Goal: Task Accomplishment & Management: Complete application form

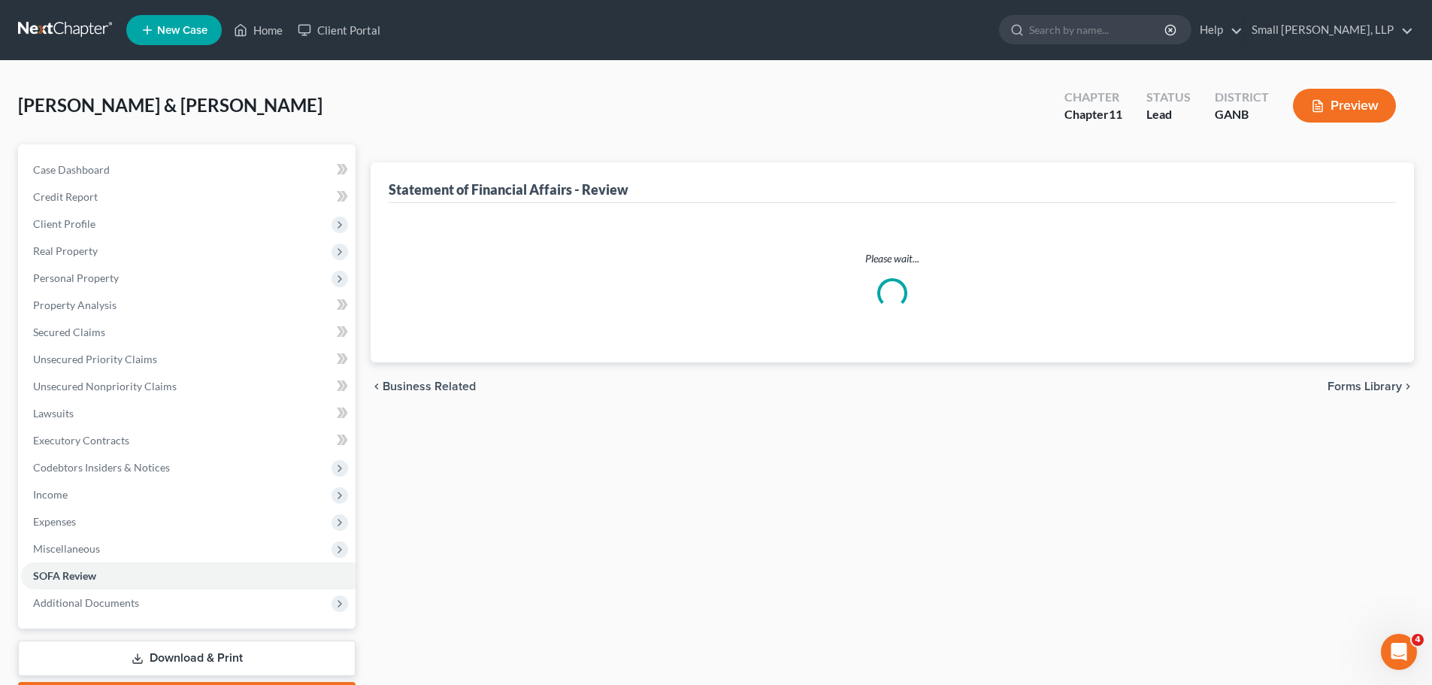
click at [65, 29] on link at bounding box center [66, 30] width 96 height 27
click at [144, 175] on link "Case Dashboard" at bounding box center [188, 169] width 335 height 27
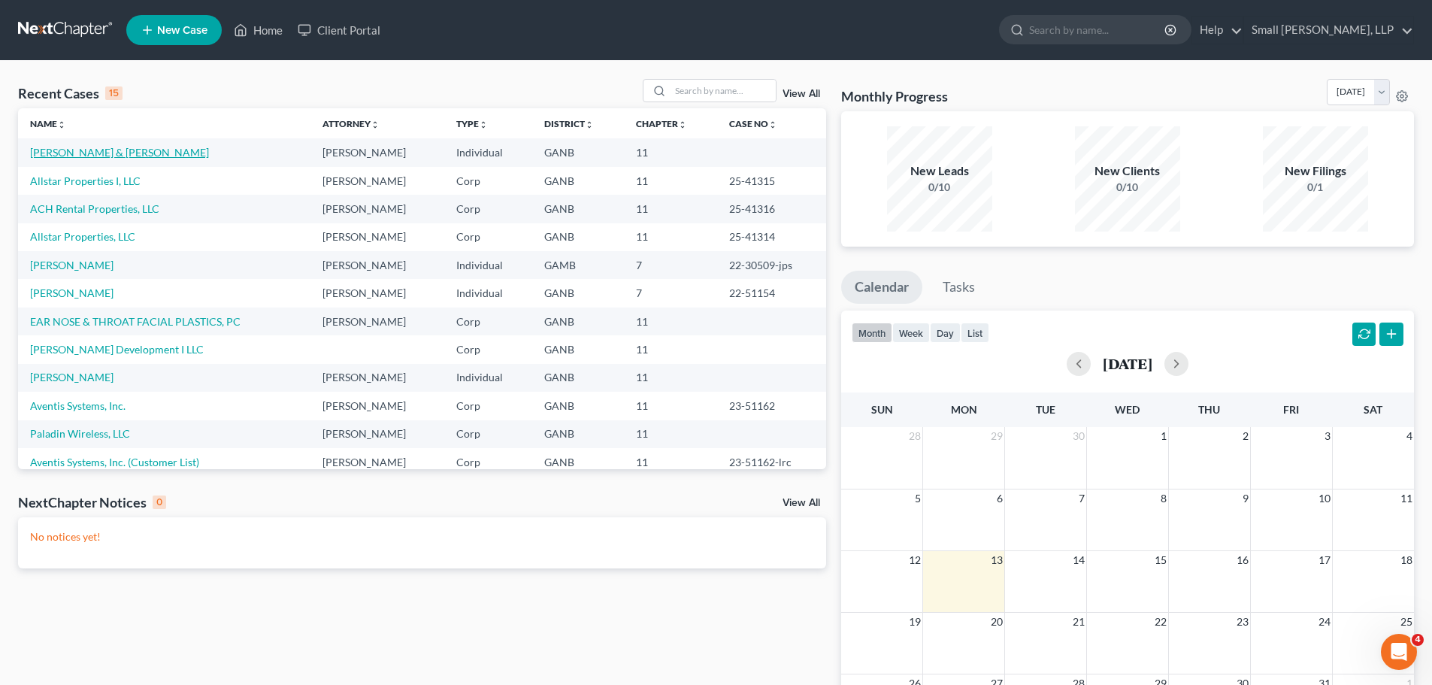
click at [61, 155] on link "[PERSON_NAME] & [PERSON_NAME]" at bounding box center [119, 152] width 179 height 13
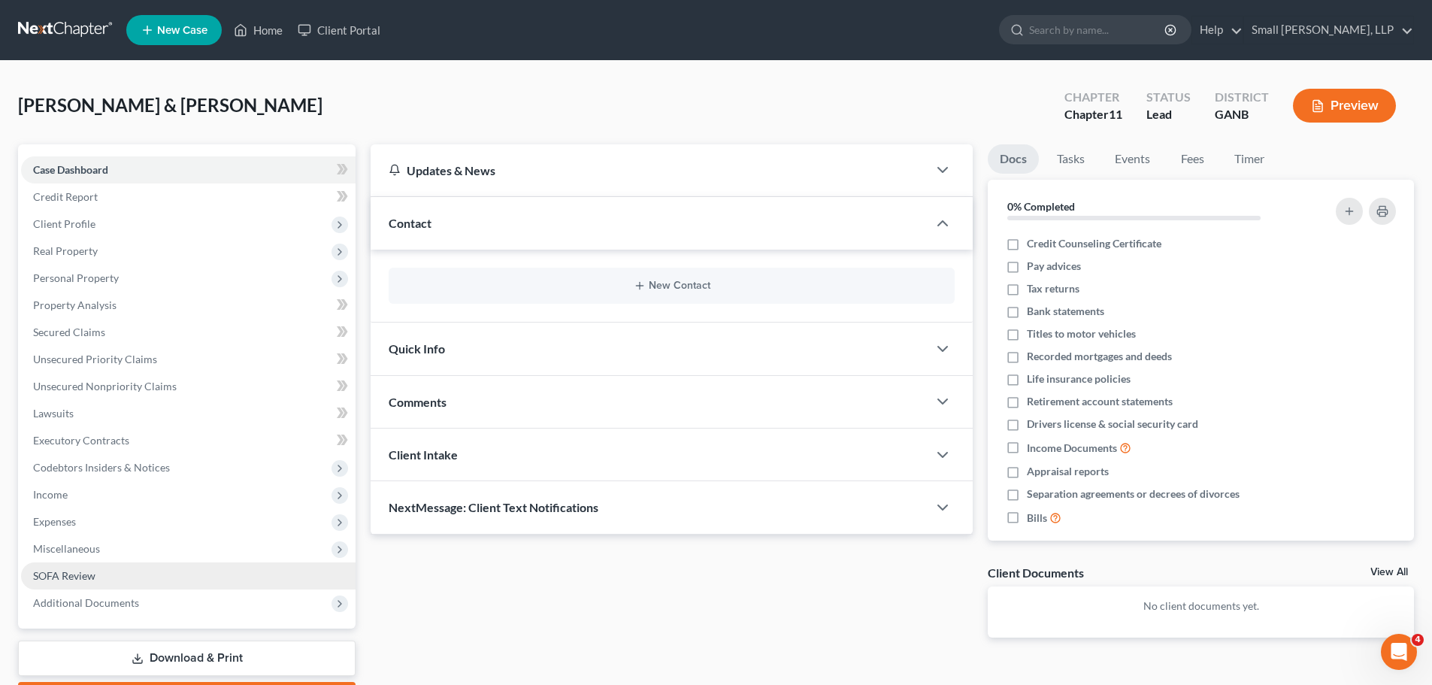
click at [50, 574] on span "SOFA Review" at bounding box center [64, 575] width 62 height 13
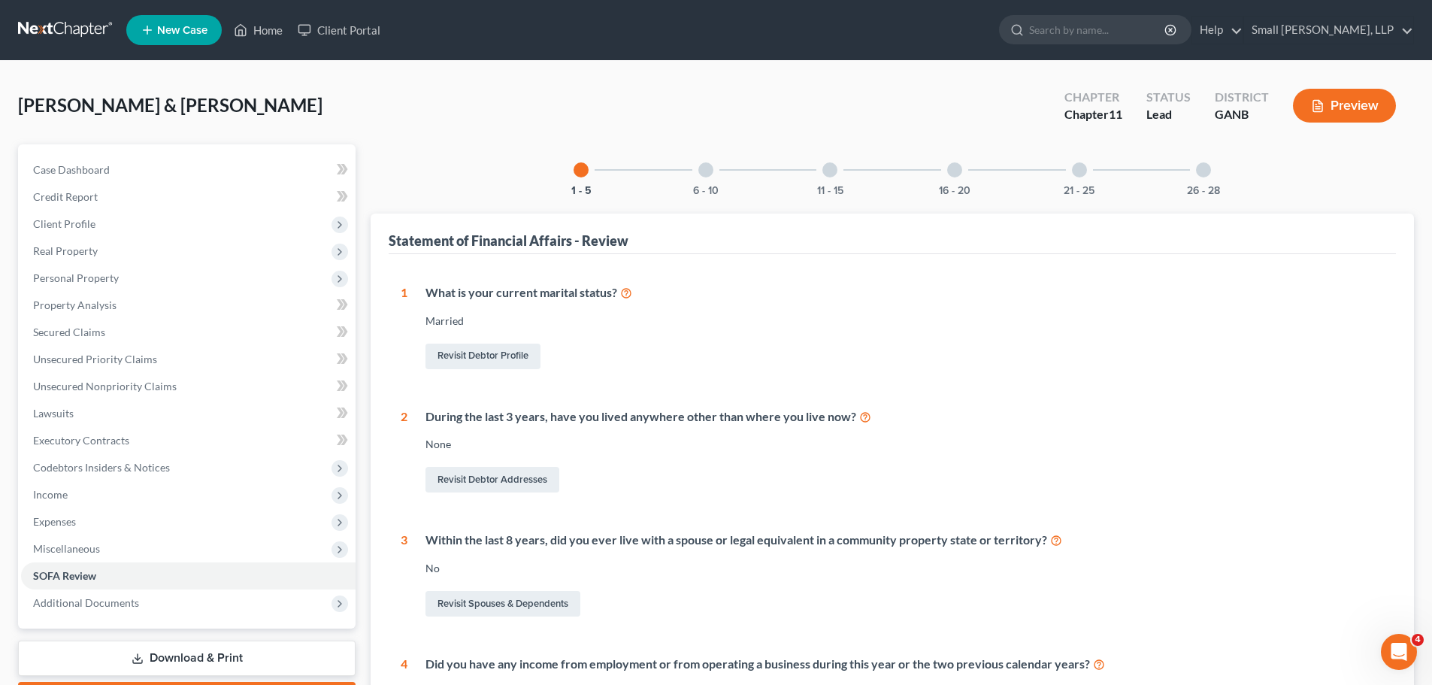
click at [1198, 183] on div "26 - 28" at bounding box center [1203, 169] width 51 height 51
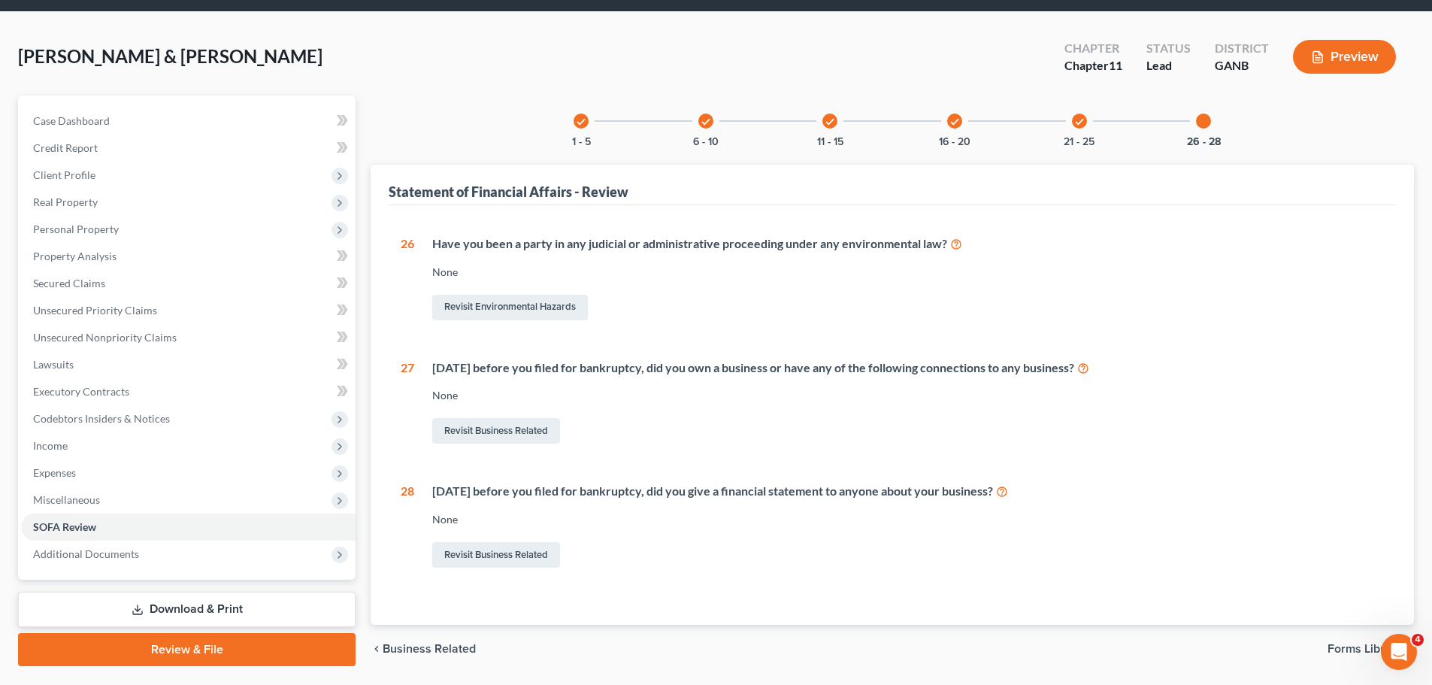
scroll to position [75, 0]
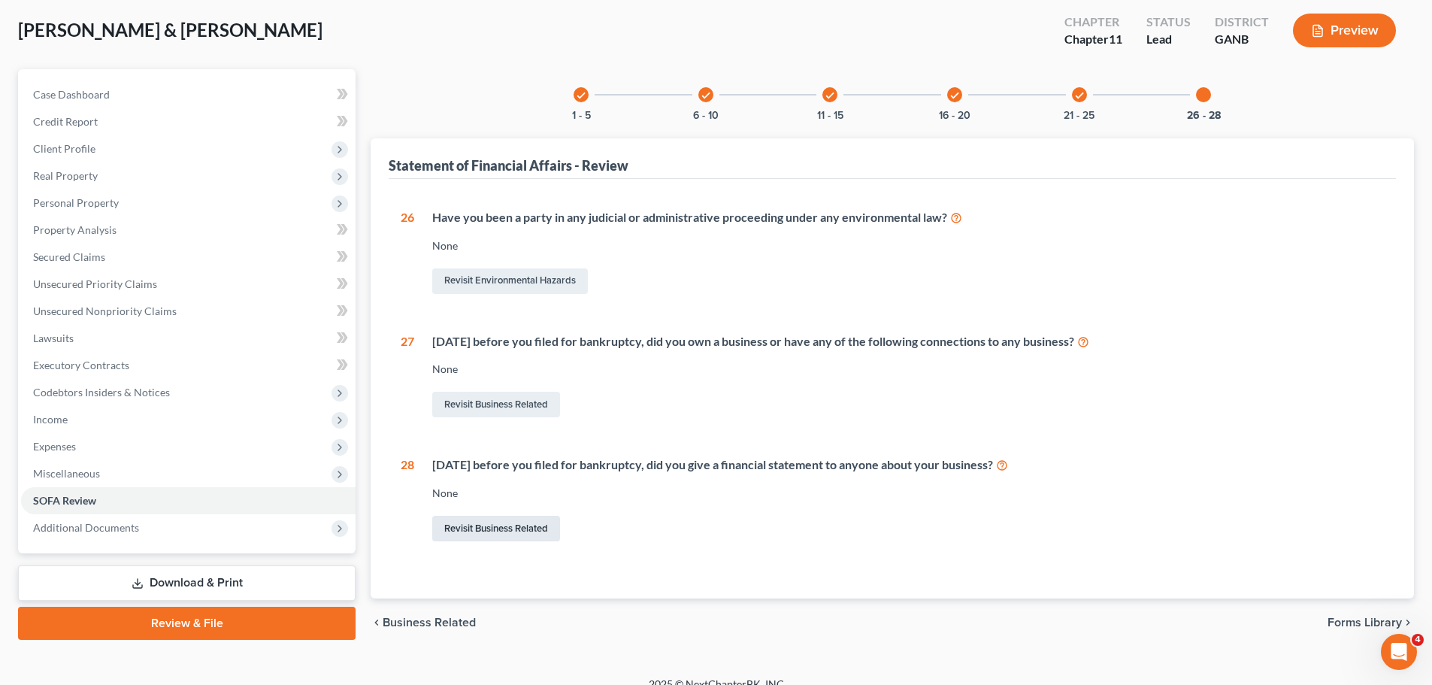
click at [528, 528] on link "Revisit Business Related" at bounding box center [496, 529] width 128 height 26
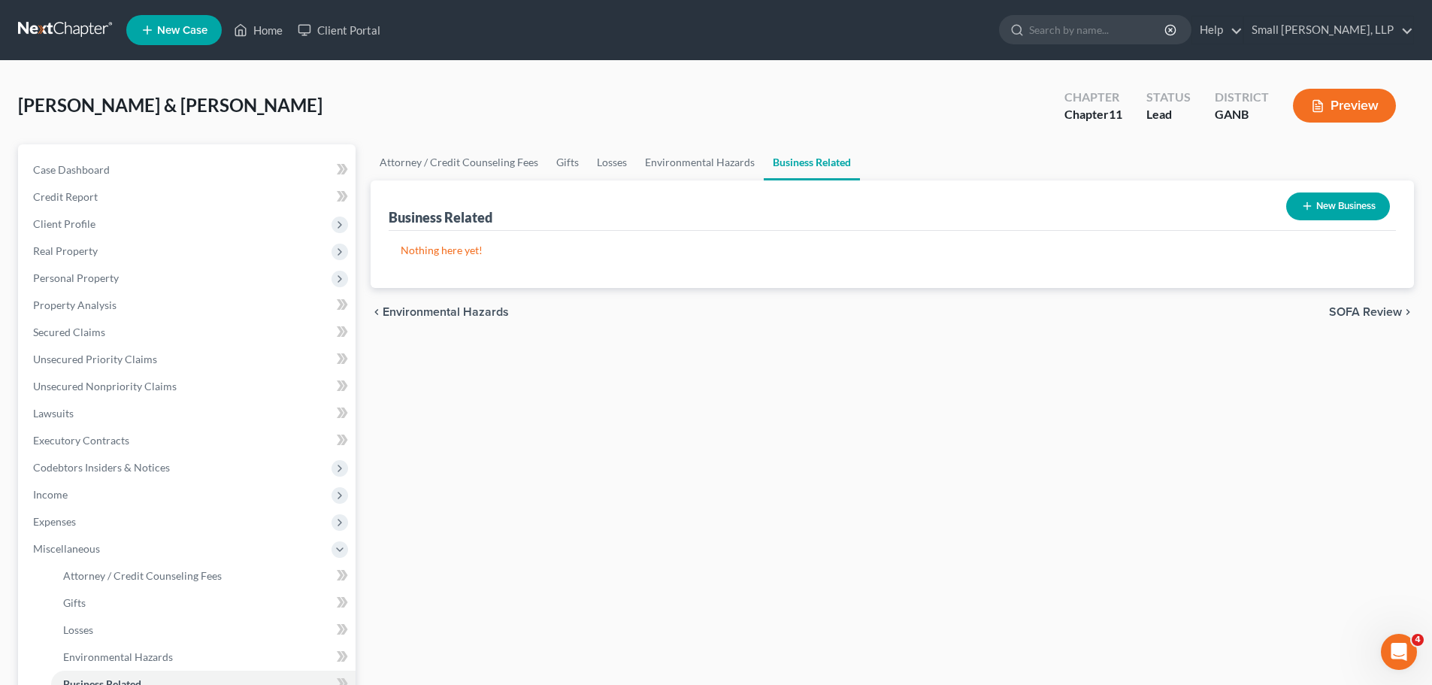
click at [1366, 202] on button "New Business" at bounding box center [1338, 206] width 104 height 28
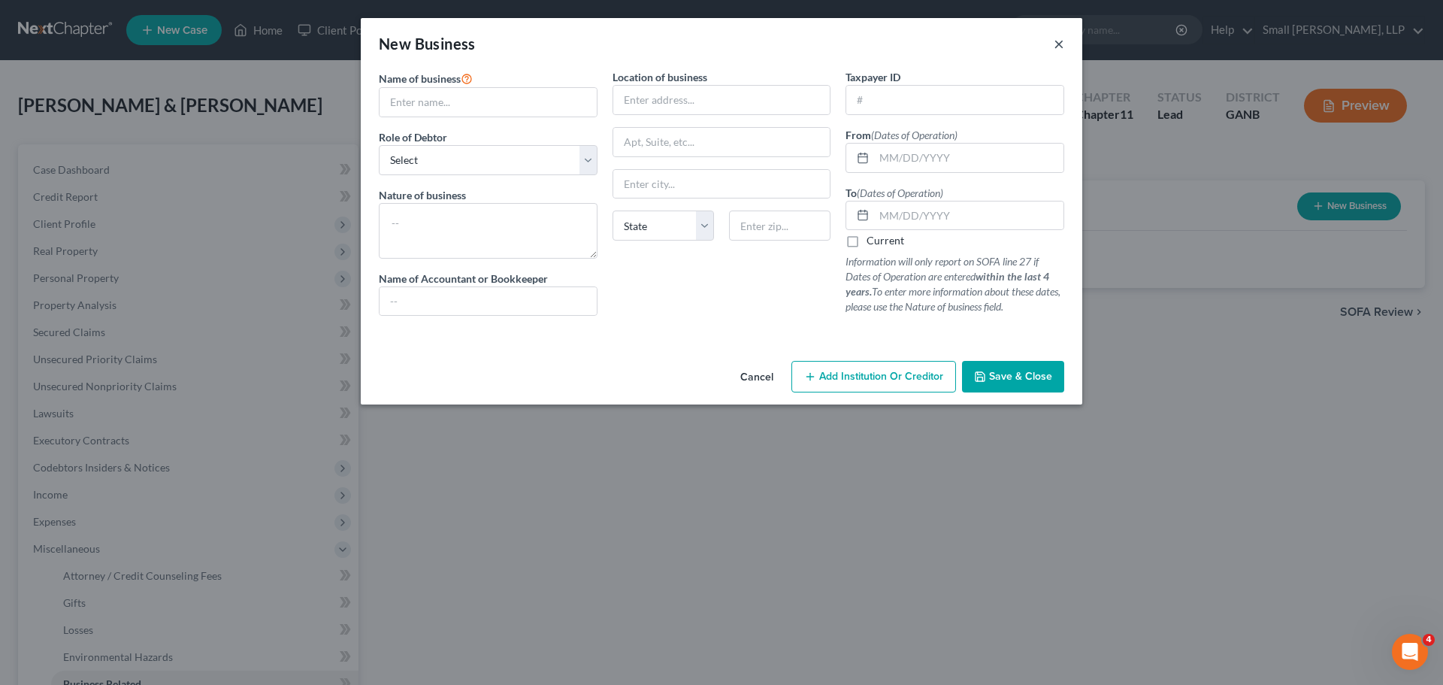
click at [1060, 44] on button "×" at bounding box center [1059, 44] width 11 height 18
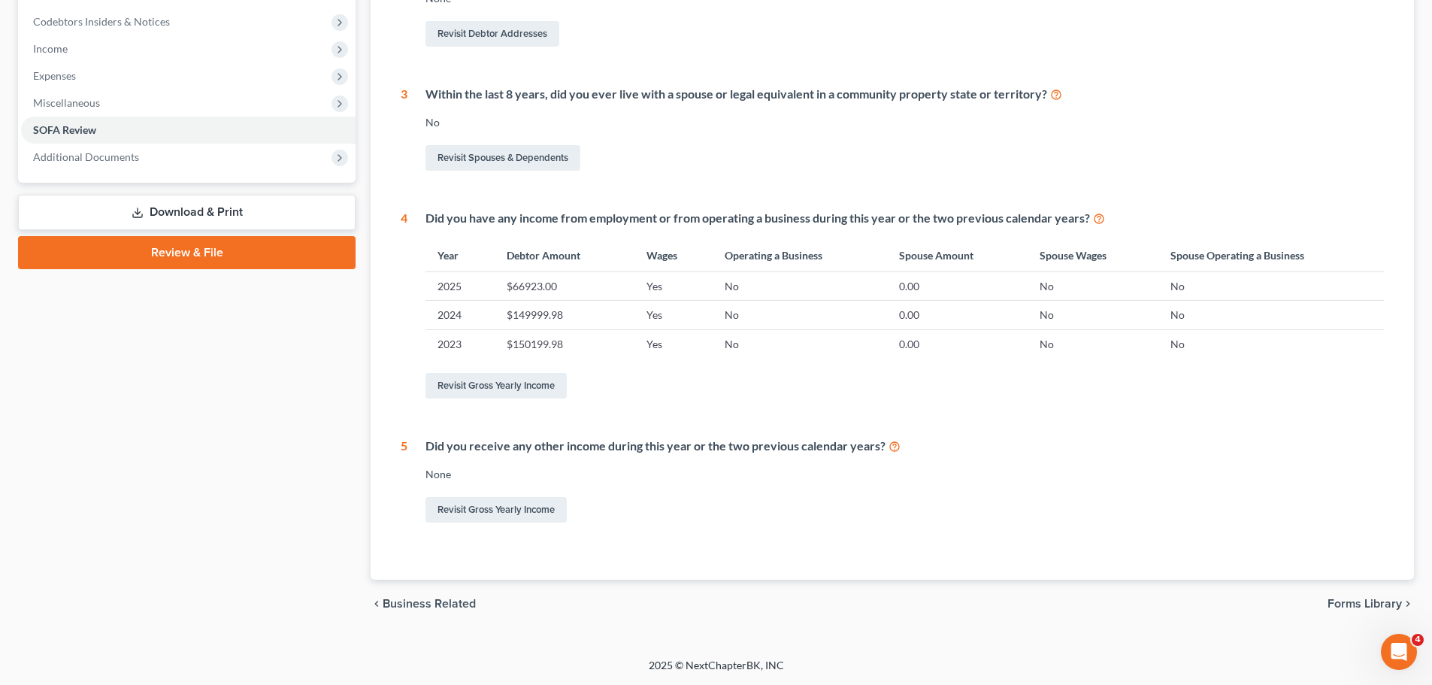
scroll to position [70, 0]
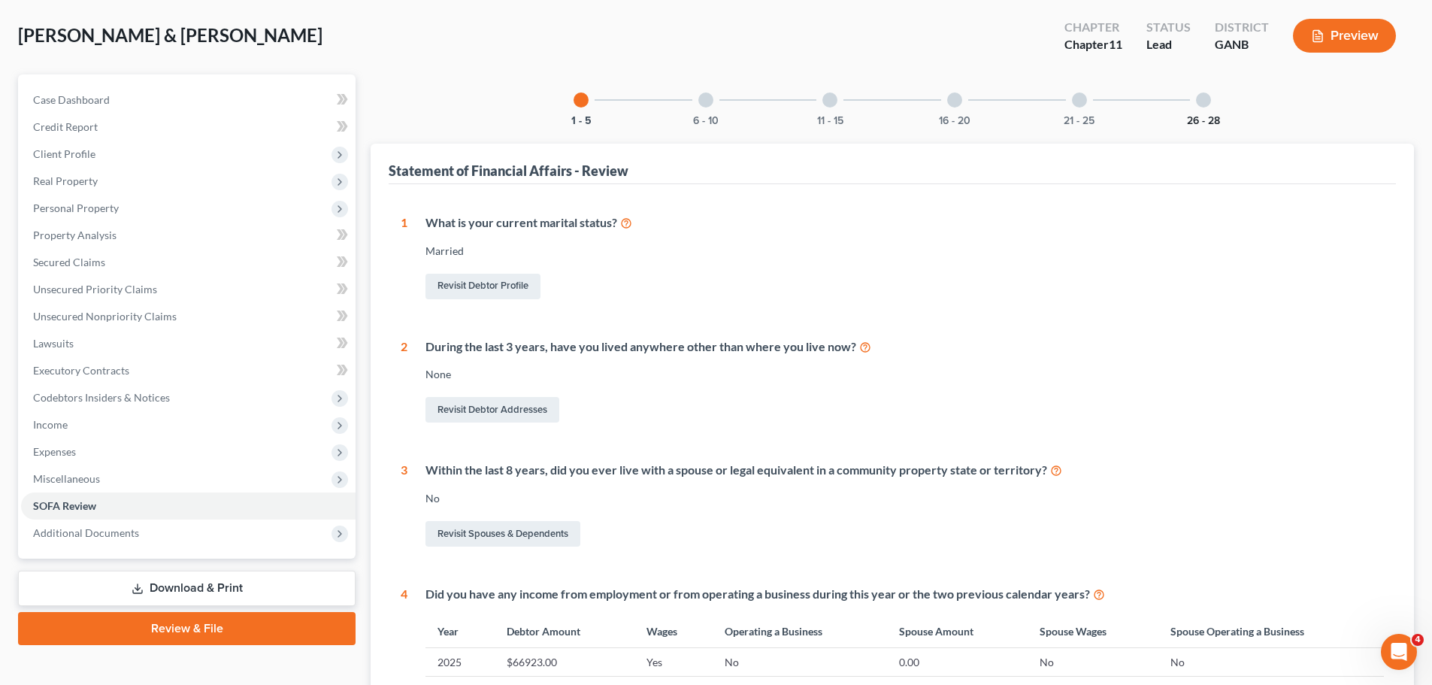
click at [1201, 123] on button "26 - 28" at bounding box center [1203, 121] width 33 height 11
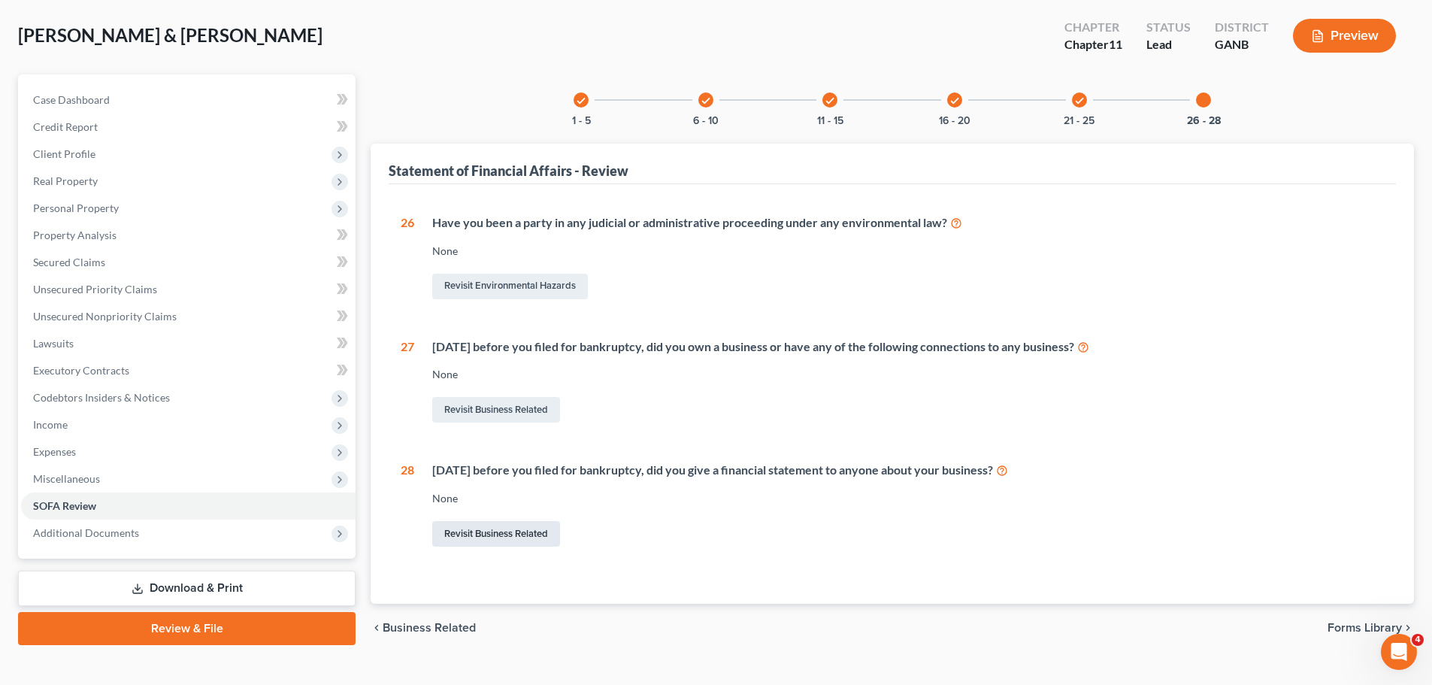
click at [551, 530] on link "Revisit Business Related" at bounding box center [496, 534] width 128 height 26
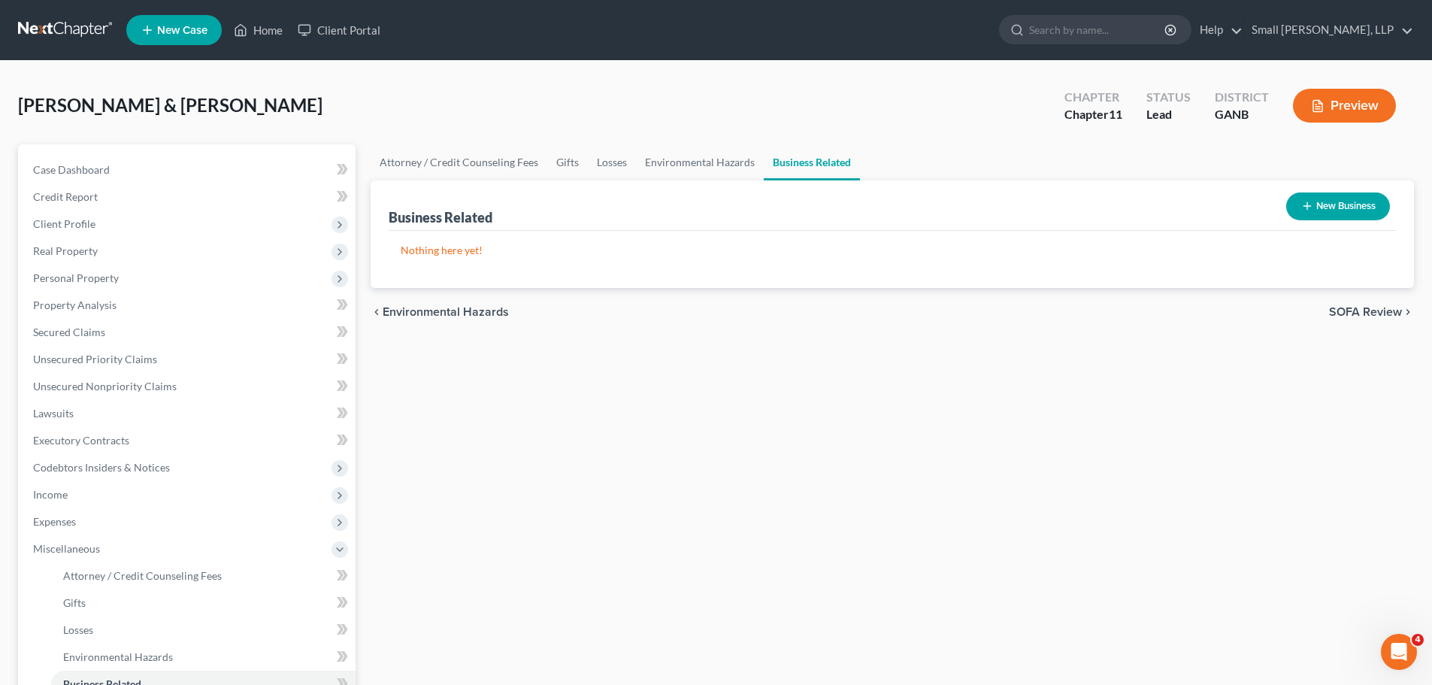
click at [1309, 206] on line "button" at bounding box center [1307, 206] width 7 height 0
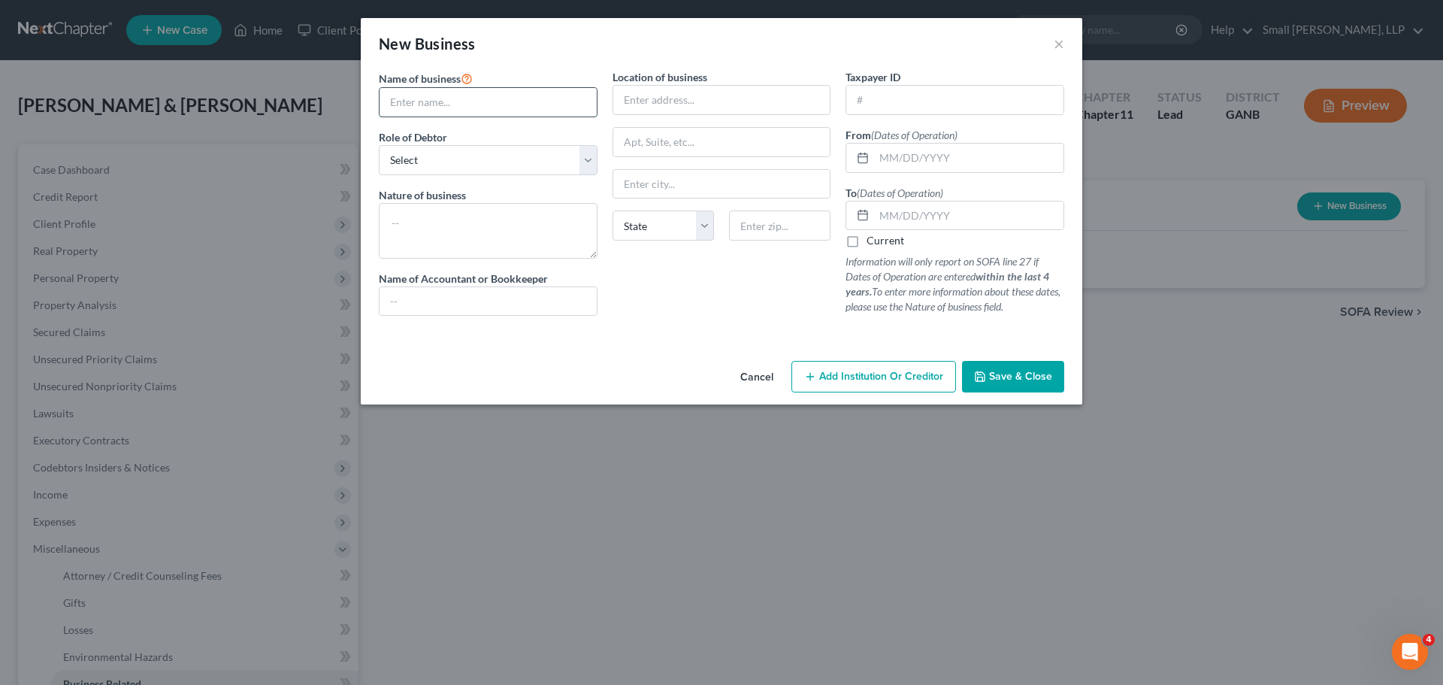
click at [487, 105] on input "text" at bounding box center [488, 102] width 217 height 29
type input "[PERSON_NAME]"
click at [509, 163] on select "Select A member of a limited liability company (LLC) or limited liability partn…" at bounding box center [488, 160] width 219 height 30
click at [534, 356] on div "Cancel Add Institution Or Creditor Save & Close" at bounding box center [722, 380] width 722 height 50
click at [1060, 40] on button "×" at bounding box center [1059, 44] width 11 height 18
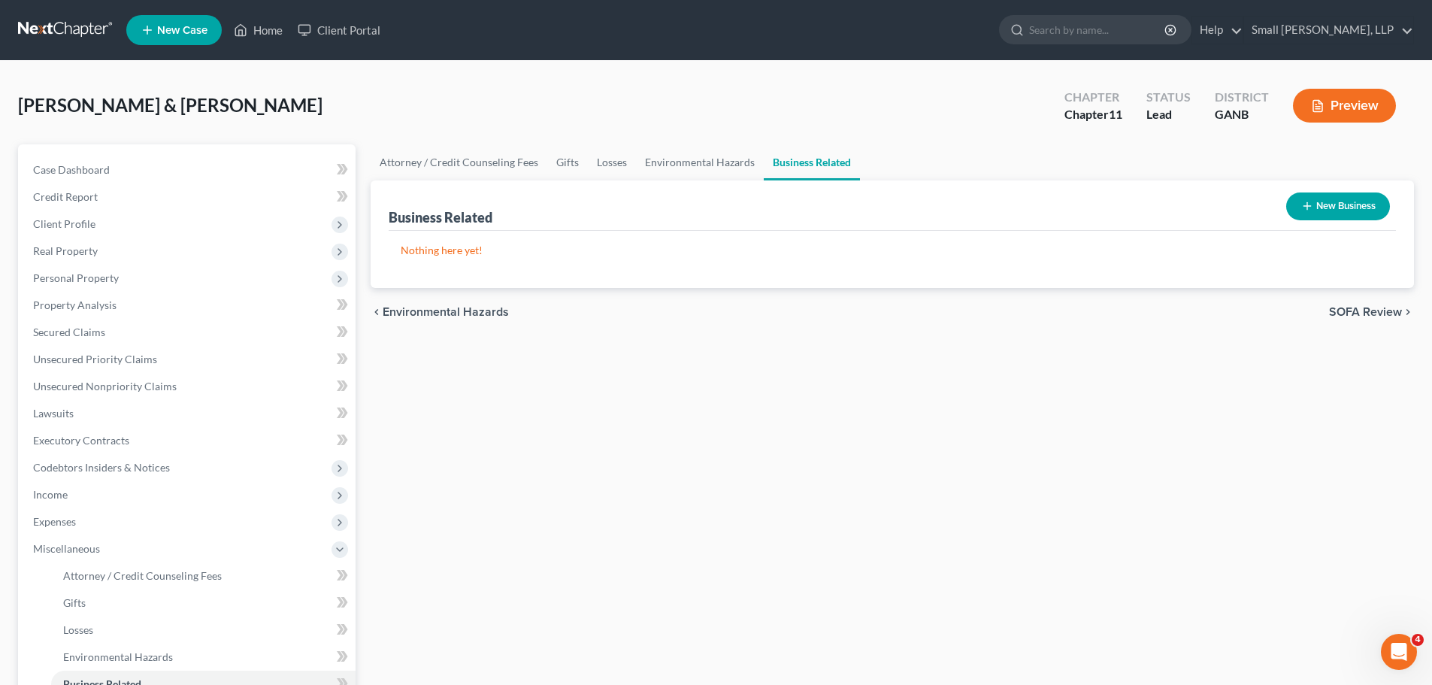
click at [1213, 65] on div "[PERSON_NAME] & [PERSON_NAME] Upgraded Chapter Chapter 11 Status Lead District …" at bounding box center [716, 470] width 1432 height 819
